Goal: Task Accomplishment & Management: Complete application form

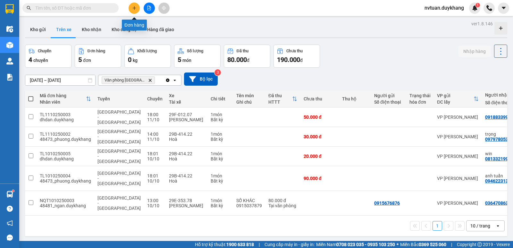
click at [129, 10] on button at bounding box center [133, 8] width 11 height 11
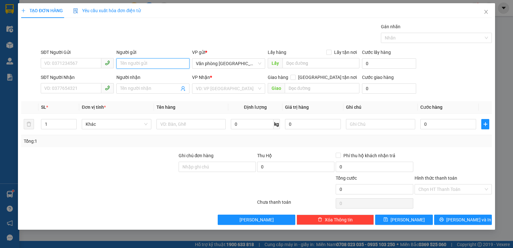
click at [161, 62] on input "Người gửi" at bounding box center [152, 63] width 73 height 10
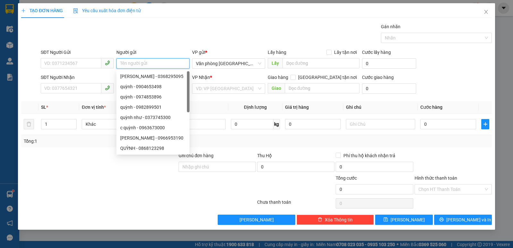
type input "ư"
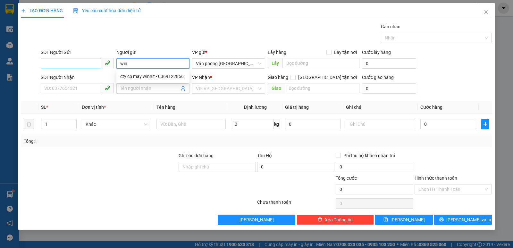
type input "win"
click at [83, 63] on input "SĐT Người Gửi" at bounding box center [71, 63] width 61 height 10
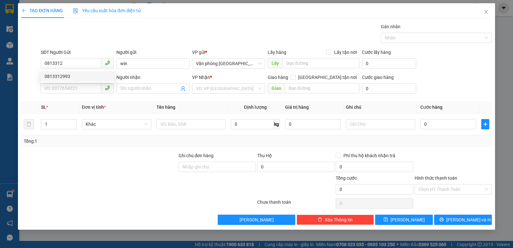
click at [83, 82] on div "0813312993 0813312993" at bounding box center [77, 76] width 73 height 13
click at [83, 77] on div "SĐT Người Nhận" at bounding box center [77, 77] width 73 height 7
click at [83, 83] on input "SĐT Người Nhận" at bounding box center [71, 88] width 61 height 10
click at [85, 64] on input "0813312" at bounding box center [71, 63] width 61 height 10
click at [79, 77] on div "0813312993" at bounding box center [77, 76] width 65 height 7
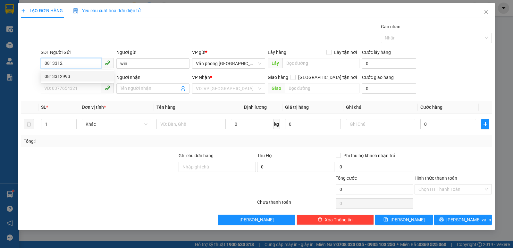
type input "0813312993"
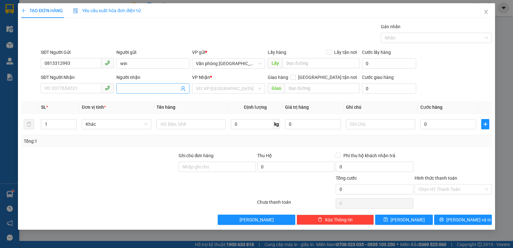
drag, startPoint x: 123, startPoint y: 94, endPoint x: 125, endPoint y: 91, distance: 3.7
click at [123, 94] on div "Người nhận Tên người nhận" at bounding box center [152, 85] width 73 height 22
click at [127, 90] on input "Người nhận" at bounding box center [149, 88] width 59 height 7
type input "[PERSON_NAME]"
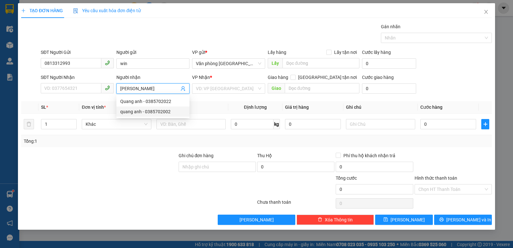
drag, startPoint x: 133, startPoint y: 112, endPoint x: 176, endPoint y: 106, distance: 43.1
click at [134, 112] on div "quang anh - 0385702002" at bounding box center [152, 111] width 65 height 7
type input "0385702002"
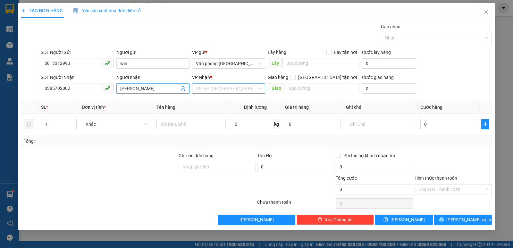
type input "[PERSON_NAME]"
click at [214, 90] on input "search" at bounding box center [226, 89] width 61 height 10
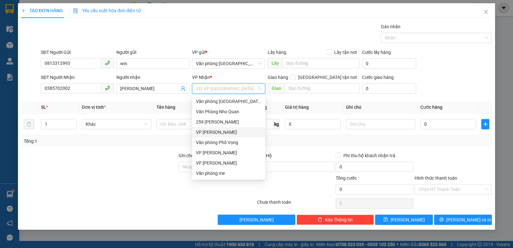
click at [217, 133] on div "VP [PERSON_NAME]" at bounding box center [228, 131] width 65 height 7
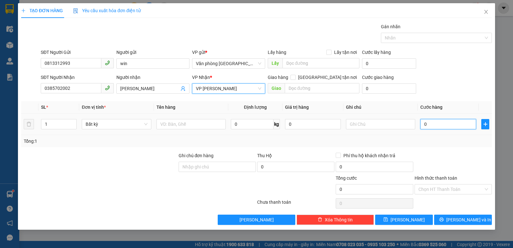
click at [436, 125] on input "0" at bounding box center [448, 124] width 56 height 10
type input "2"
type input "20"
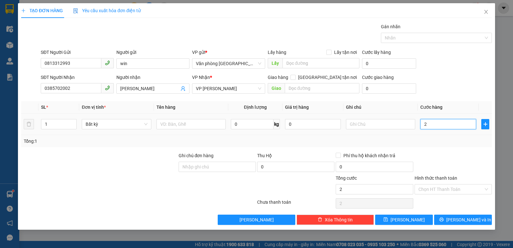
type input "20"
type input "200"
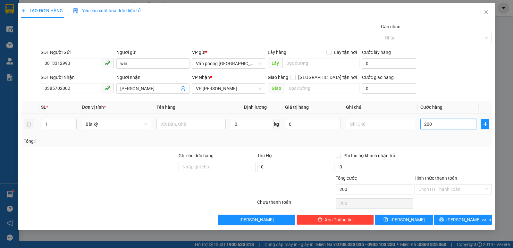
type input "2.000"
type input "20.000"
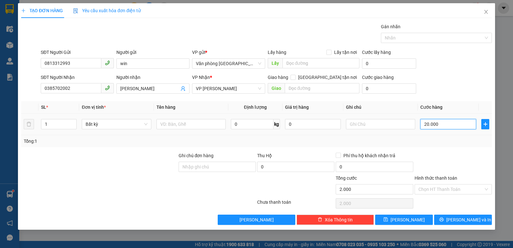
type input "20.000"
drag, startPoint x: 445, startPoint y: 186, endPoint x: 445, endPoint y: 190, distance: 3.8
click at [445, 188] on input "Hình thức thanh toán" at bounding box center [450, 189] width 65 height 10
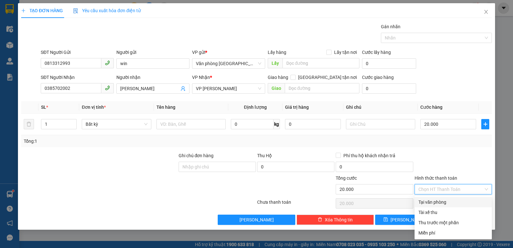
click at [445, 202] on div "Tại văn phòng" at bounding box center [453, 201] width 70 height 7
type input "0"
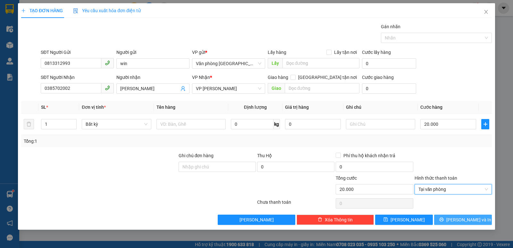
click at [459, 219] on span "[PERSON_NAME] và In" at bounding box center [468, 219] width 45 height 7
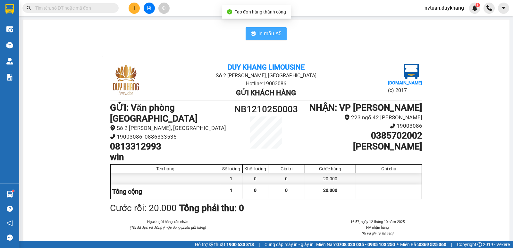
click at [254, 37] on button "In mẫu A5" at bounding box center [265, 33] width 41 height 13
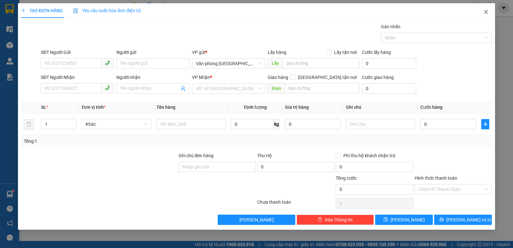
click at [485, 12] on icon "close" at bounding box center [485, 11] width 5 height 5
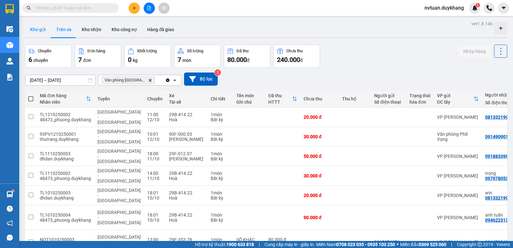
click at [33, 30] on button "Kho gửi" at bounding box center [38, 29] width 26 height 15
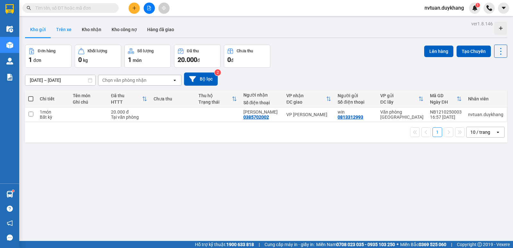
click at [63, 30] on button "Trên xe" at bounding box center [64, 29] width 26 height 15
